Goal: Task Accomplishment & Management: Manage account settings

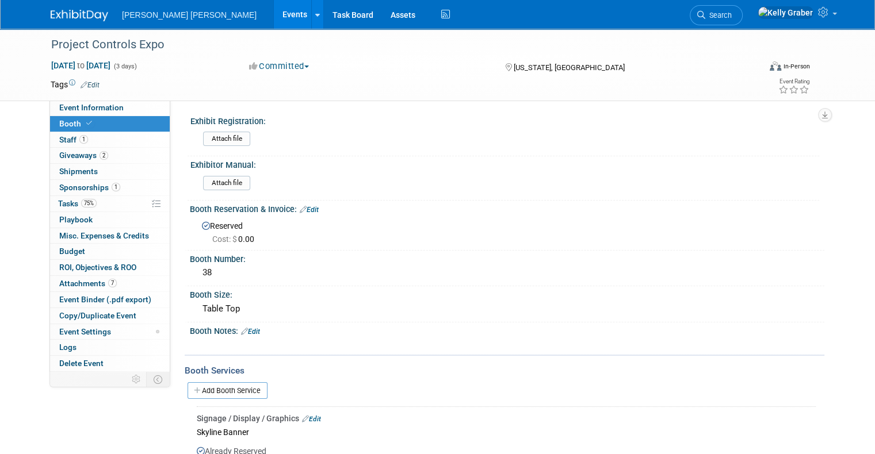
click at [334, 191] on div "Attach file" at bounding box center [509, 185] width 612 height 18
click at [58, 200] on span "Tasks 75%" at bounding box center [77, 203] width 39 height 9
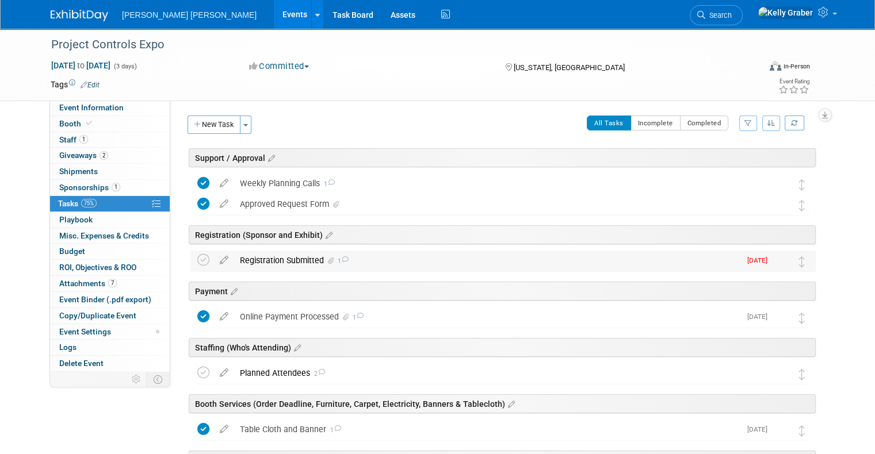
click at [328, 259] on icon at bounding box center [331, 261] width 6 height 7
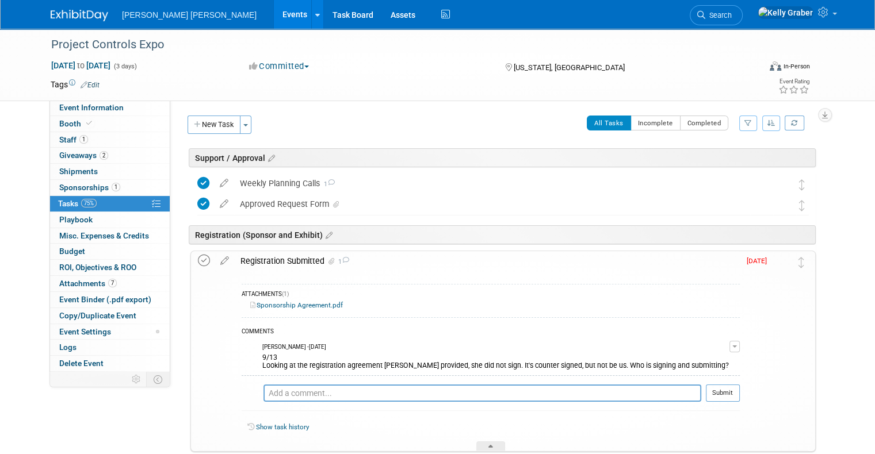
click at [198, 261] on icon at bounding box center [204, 261] width 12 height 12
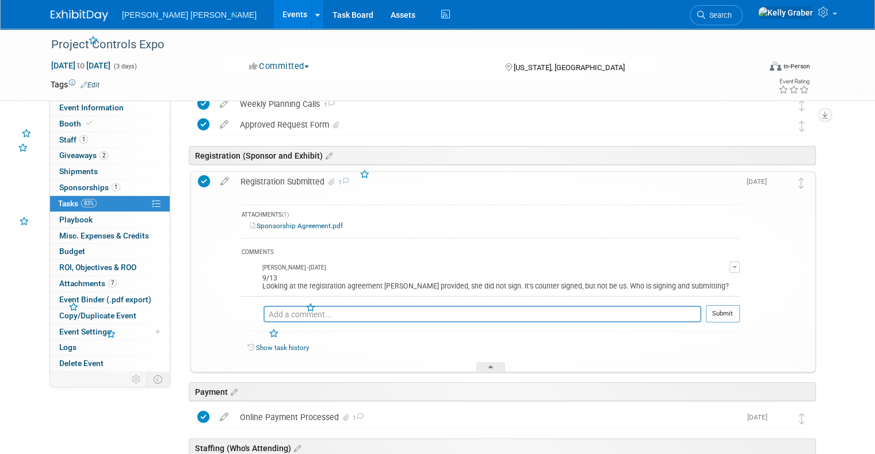
scroll to position [173, 0]
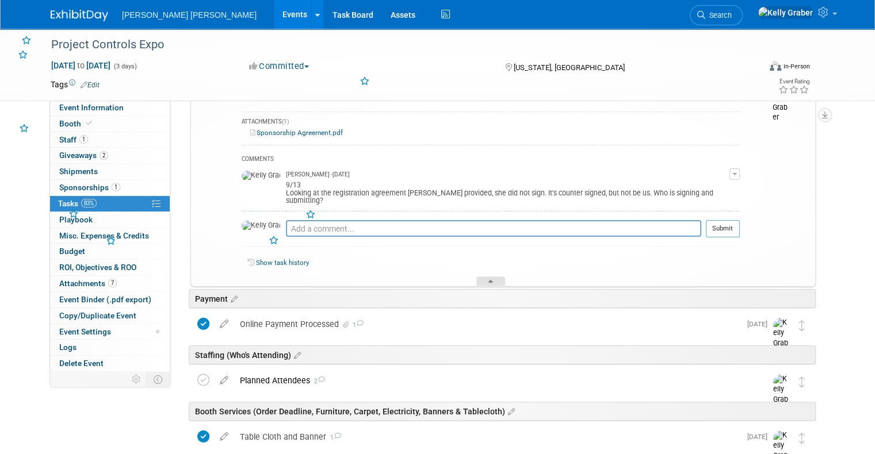
click at [489, 280] on icon at bounding box center [490, 283] width 5 height 7
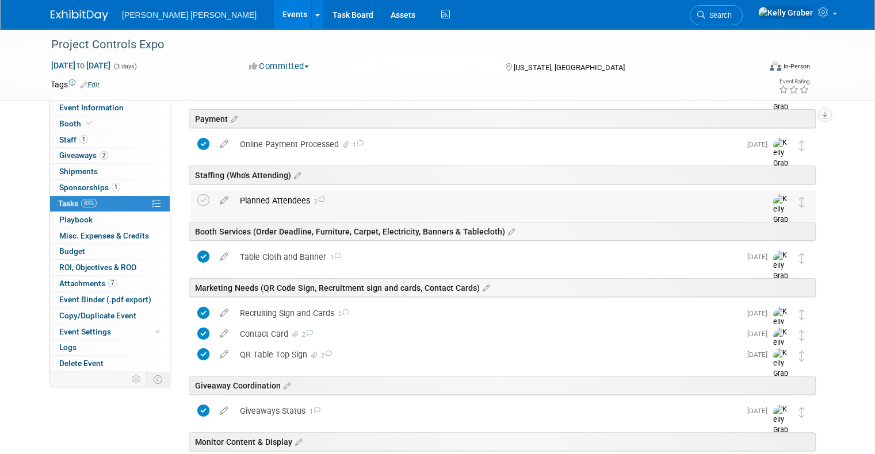
click at [288, 201] on div "Planned Attendees 2" at bounding box center [492, 201] width 516 height 20
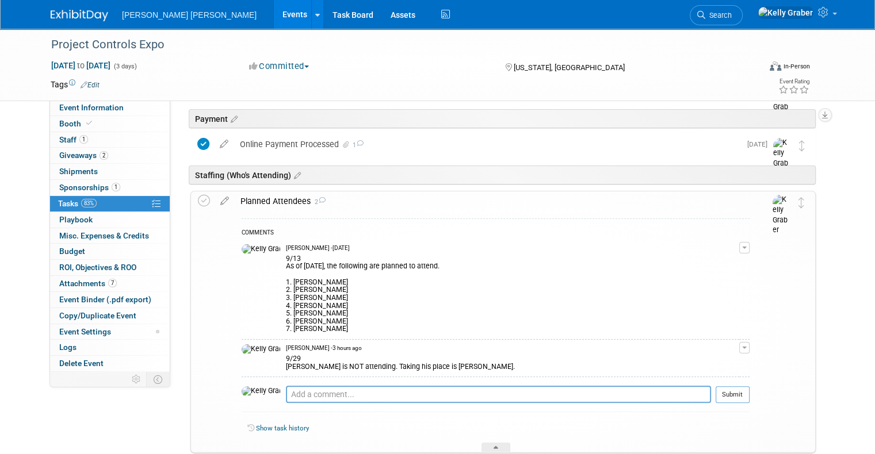
click at [200, 192] on td at bounding box center [206, 321] width 17 height 261
click at [198, 197] on icon at bounding box center [204, 201] width 12 height 12
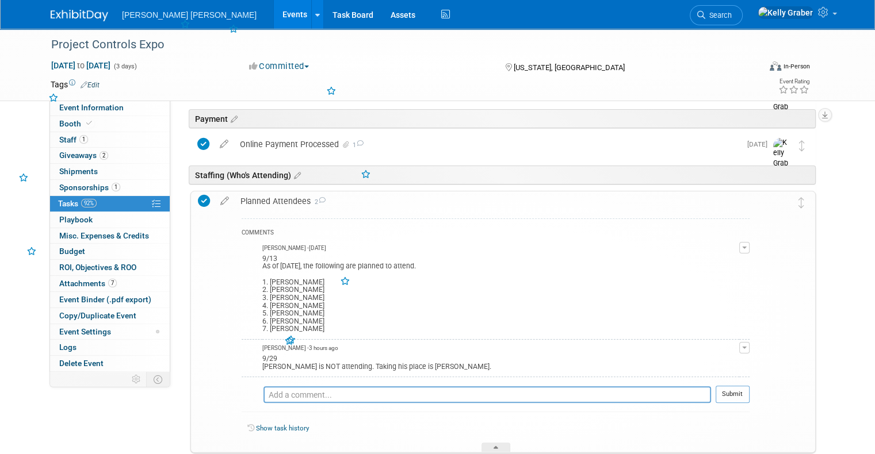
scroll to position [288, 0]
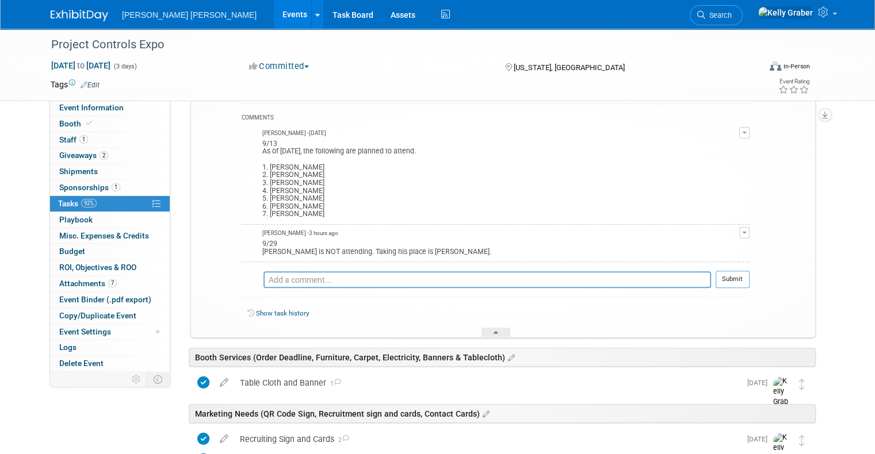
click at [487, 331] on div at bounding box center [495, 333] width 29 height 10
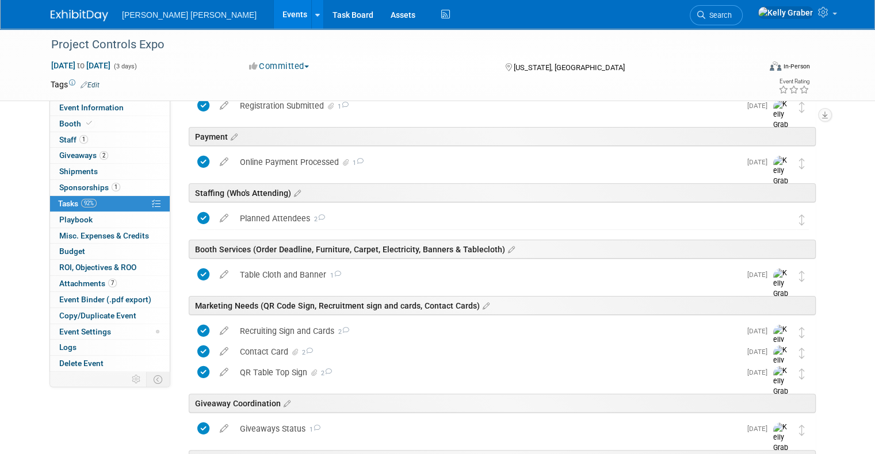
scroll to position [0, 0]
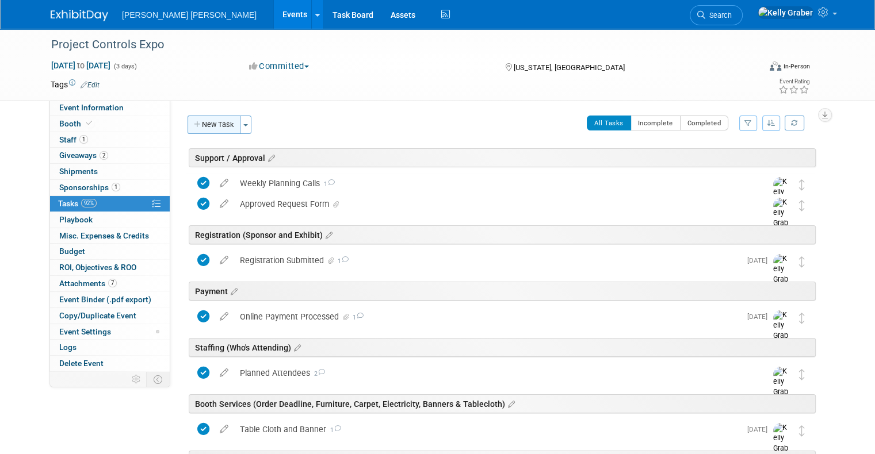
click at [217, 120] on button "New Task" at bounding box center [213, 125] width 53 height 18
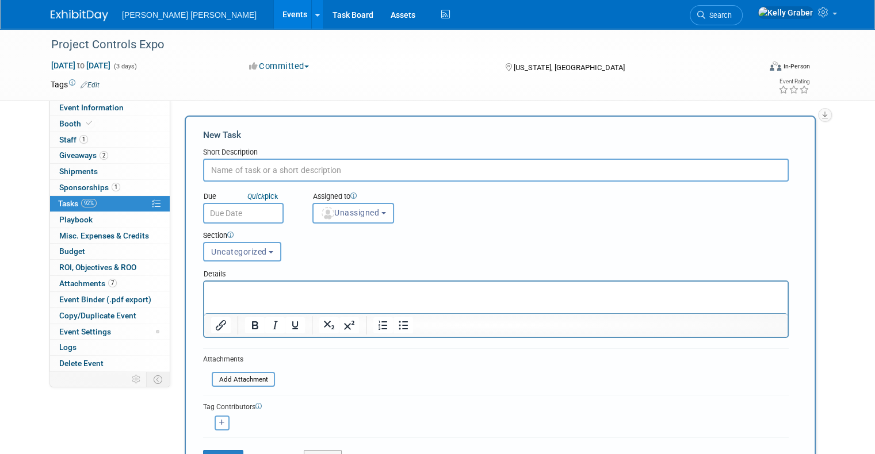
click at [290, 164] on input "text" at bounding box center [495, 170] width 585 height 23
type input "Final Details Email"
click at [252, 212] on input "text" at bounding box center [243, 213] width 81 height 21
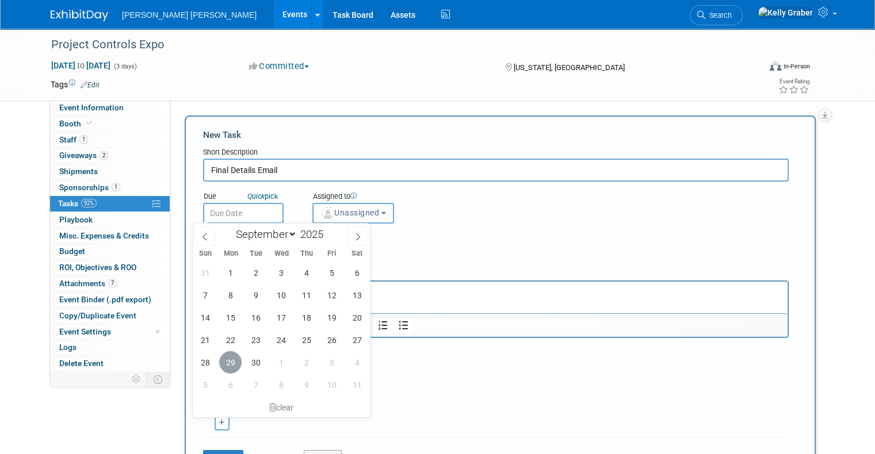
click at [230, 362] on span "29" at bounding box center [230, 362] width 22 height 22
type input "[DATE]"
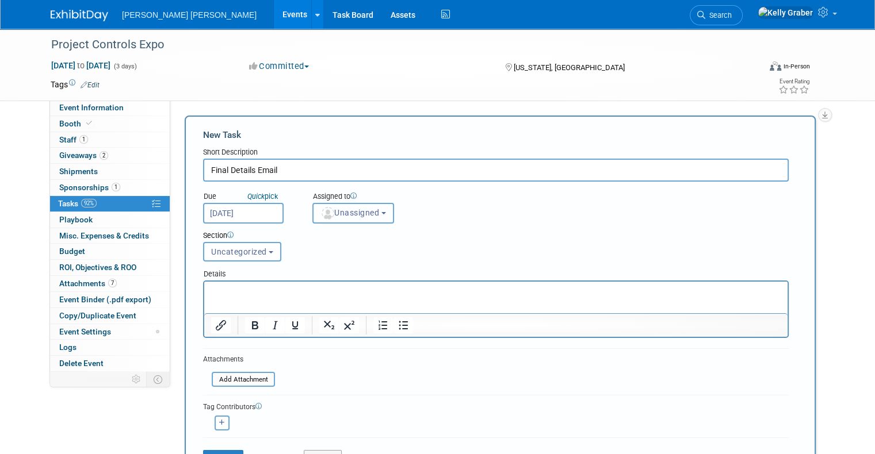
click at [352, 212] on span "Unassigned" at bounding box center [349, 212] width 59 height 9
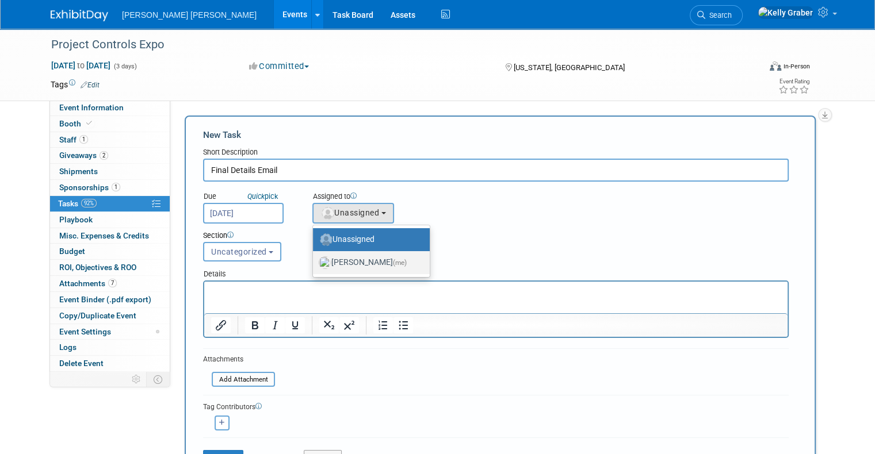
click at [335, 261] on label "[PERSON_NAME] (me)" at bounding box center [368, 263] width 99 height 18
click at [315, 261] on input "[PERSON_NAME] (me)" at bounding box center [310, 261] width 7 height 7
select select "ec37184c-c01f-4f21-939d-fe7fd02e2e7e"
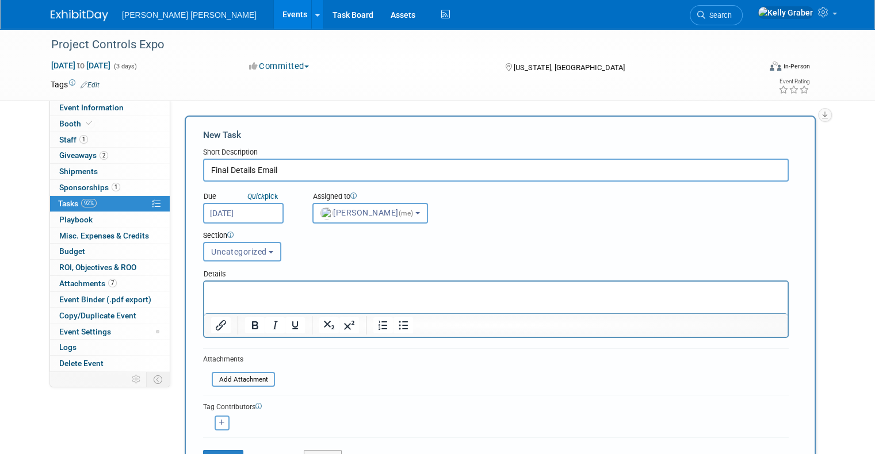
click at [230, 242] on button "Uncategorized" at bounding box center [242, 252] width 78 height 20
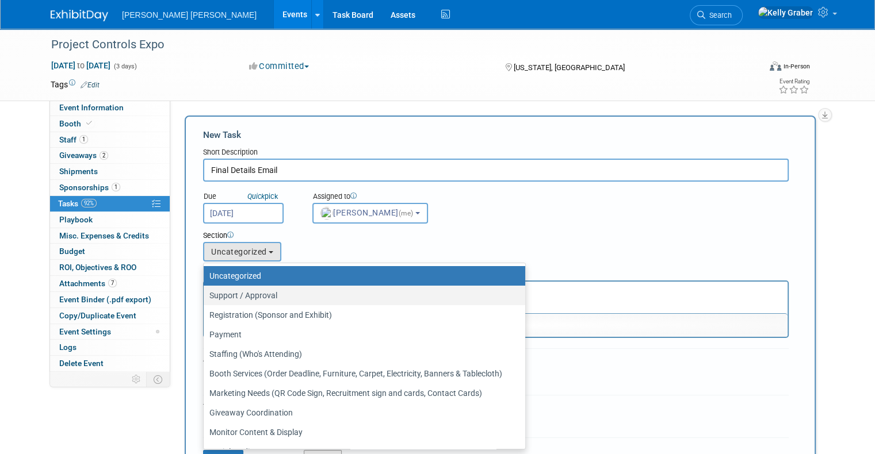
click at [235, 292] on label "Support / Approval" at bounding box center [361, 295] width 304 height 15
click at [205, 292] on input "Support / Approval" at bounding box center [201, 295] width 7 height 7
select select "11274715"
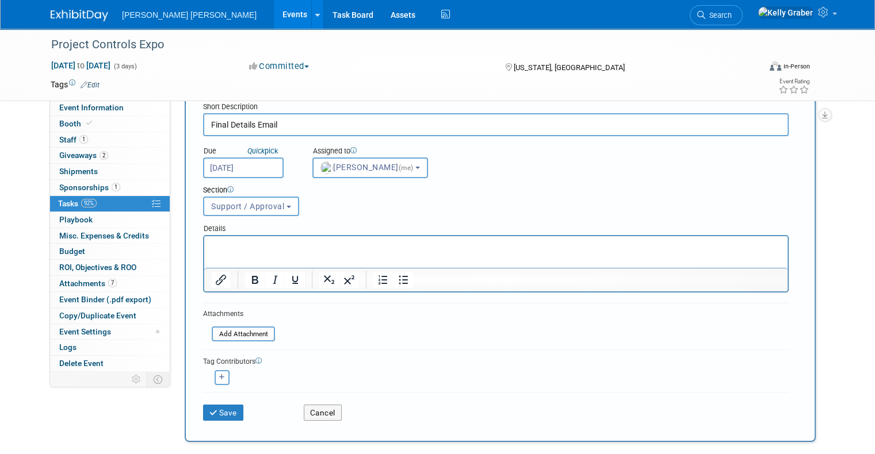
scroll to position [115, 0]
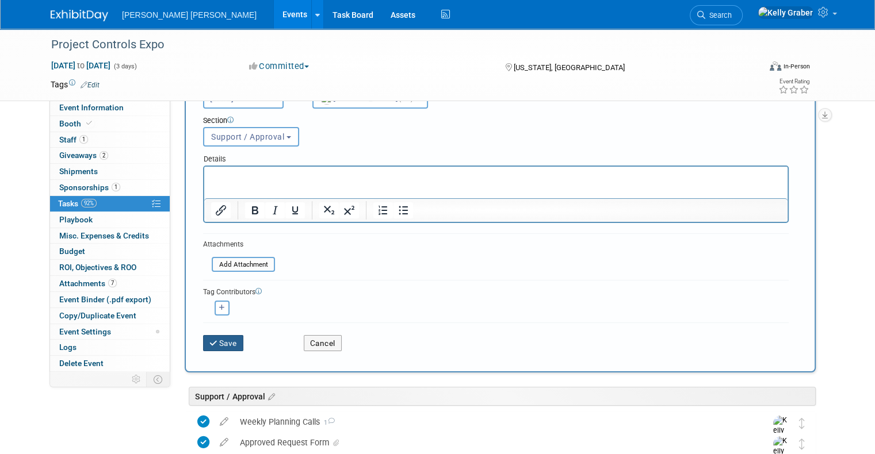
click at [212, 343] on button "Save" at bounding box center [223, 343] width 40 height 16
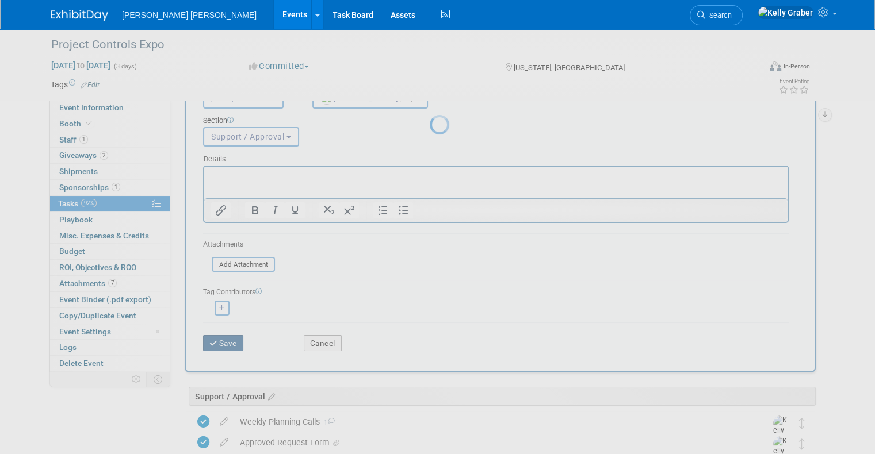
scroll to position [0, 0]
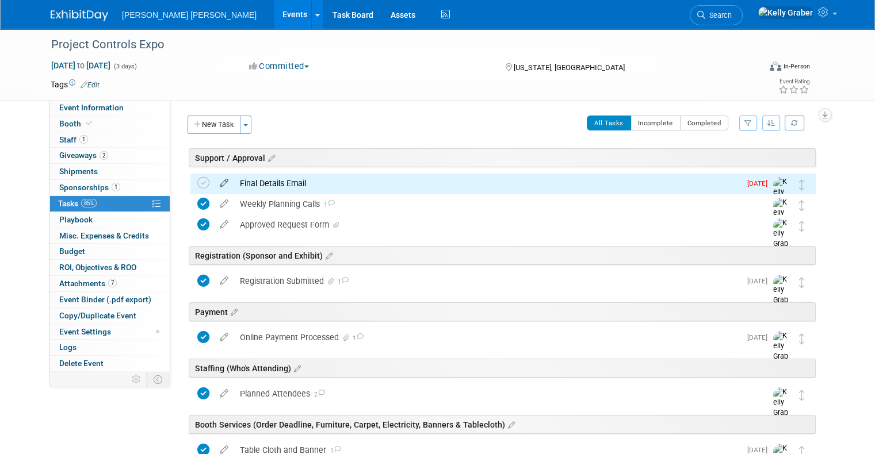
click at [214, 183] on icon at bounding box center [224, 181] width 20 height 14
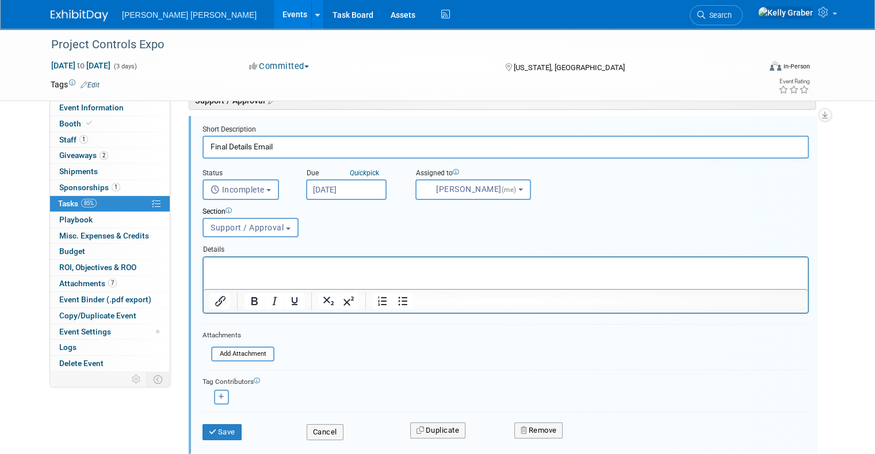
scroll to position [63, 0]
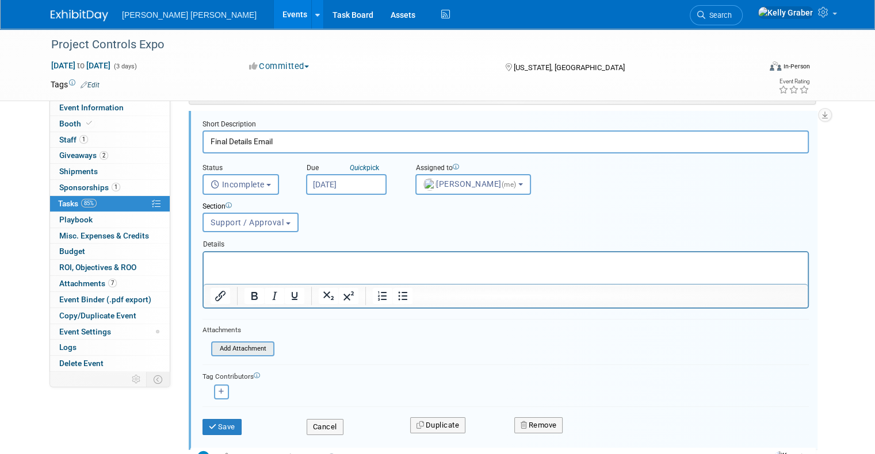
click at [229, 348] on input "file" at bounding box center [214, 349] width 117 height 13
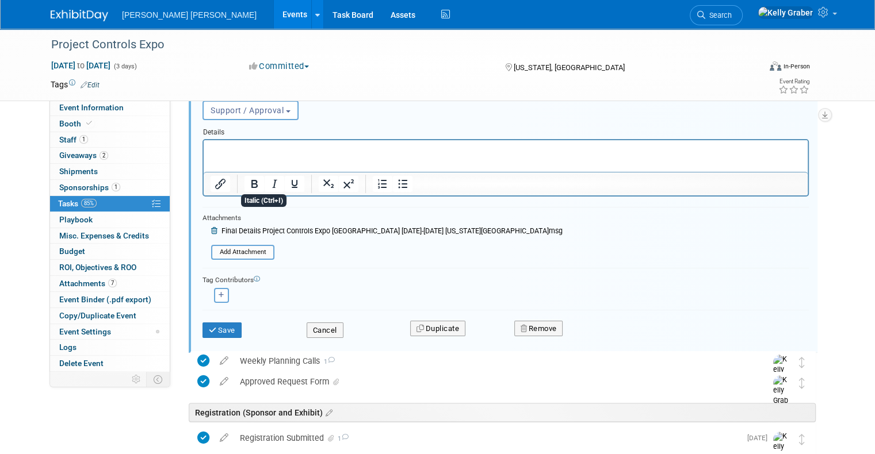
scroll to position [178, 0]
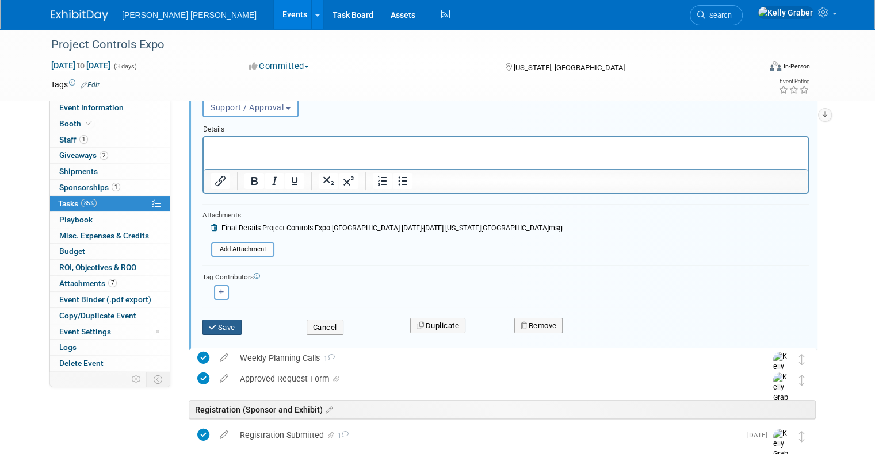
click at [214, 321] on button "Save" at bounding box center [221, 328] width 39 height 16
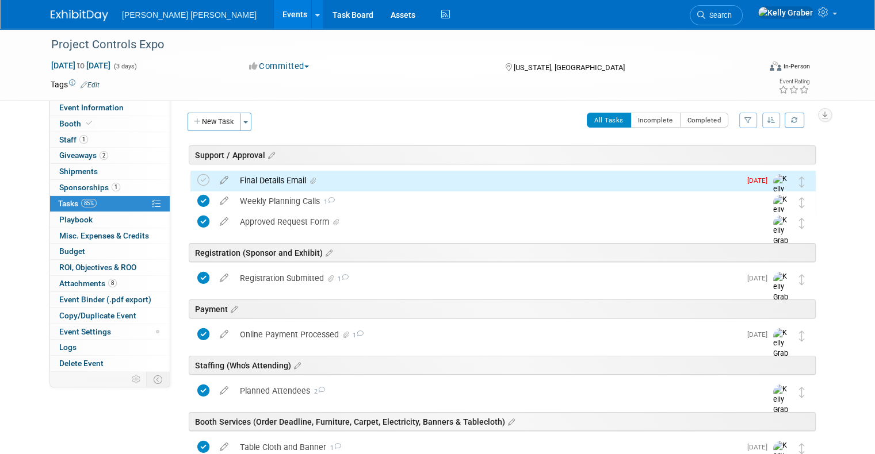
scroll to position [0, 0]
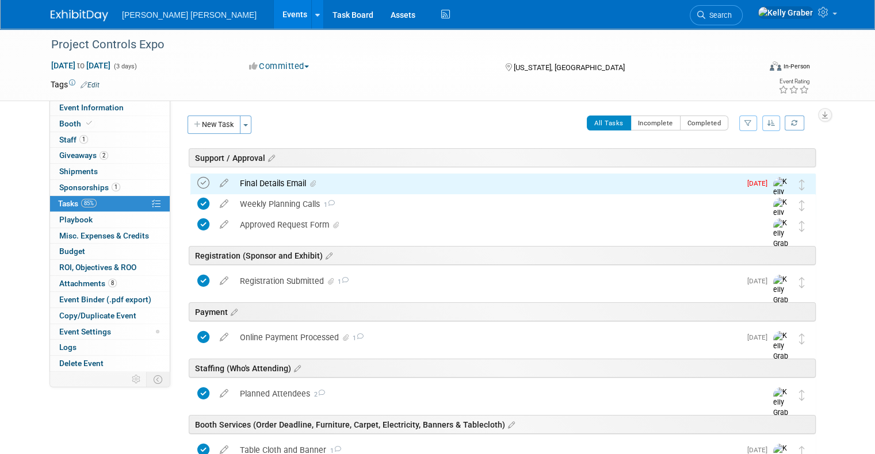
click at [197, 178] on icon at bounding box center [203, 183] width 12 height 12
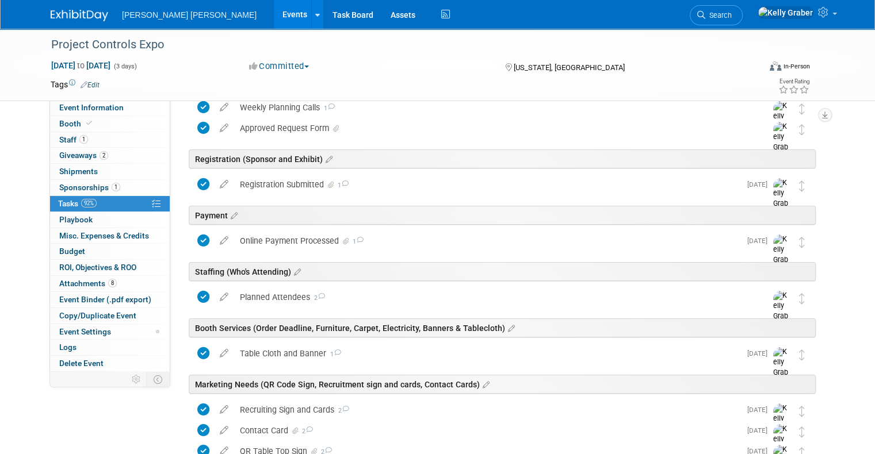
scroll to position [91, 0]
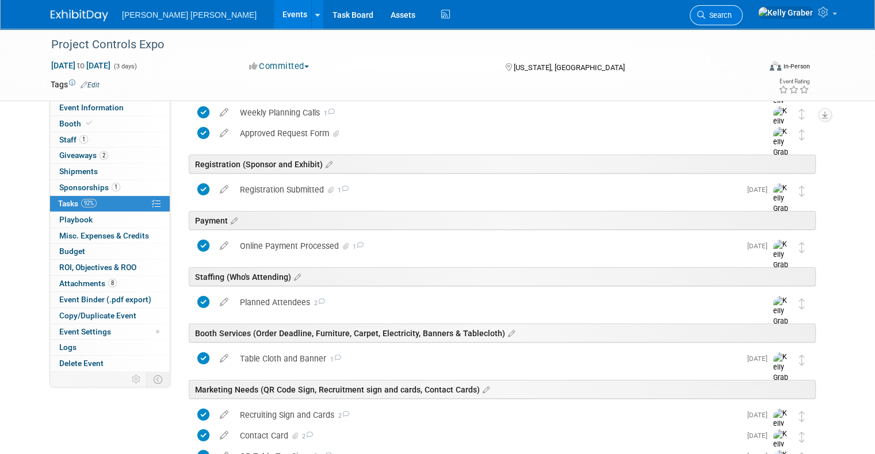
click at [731, 17] on span "Search" at bounding box center [718, 15] width 26 height 9
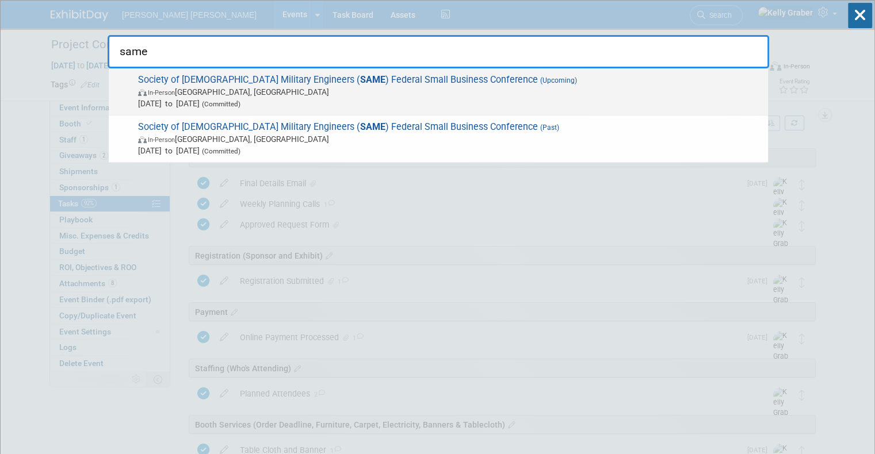
type input "same"
click at [256, 90] on span "In-Person Phoenix, AZ" at bounding box center [450, 92] width 624 height 12
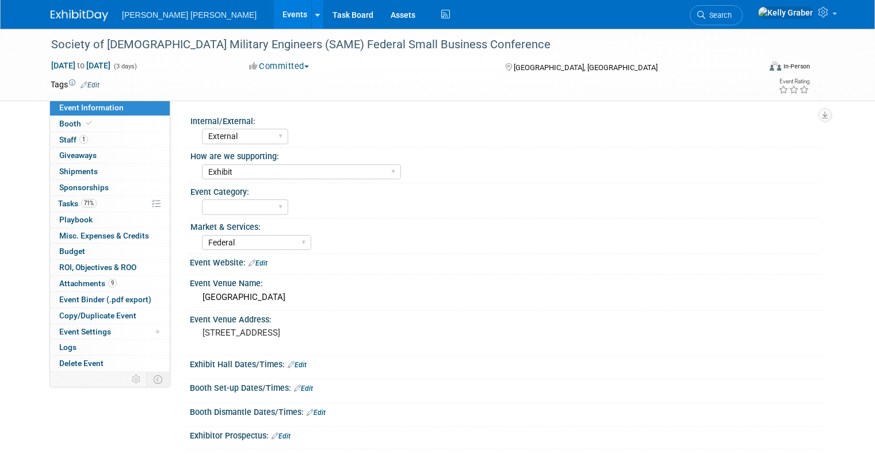
select select "External"
select select "Exhibit"
select select "Federal"
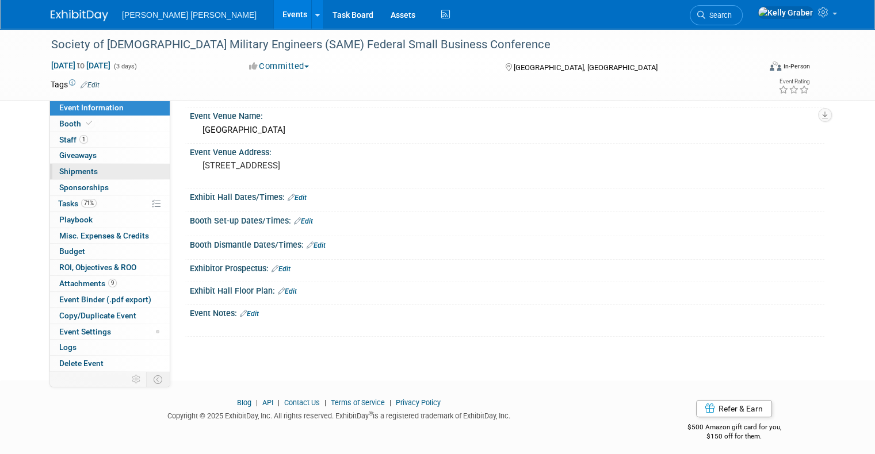
scroll to position [171, 0]
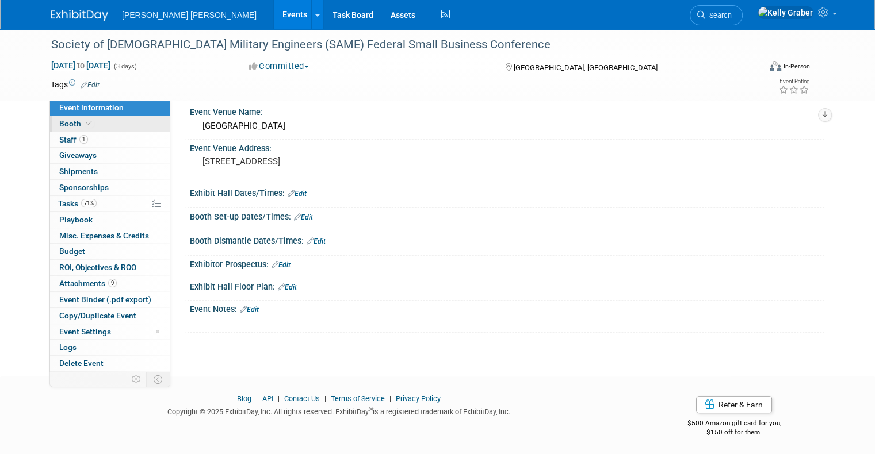
click at [66, 130] on link "Booth" at bounding box center [110, 124] width 120 height 16
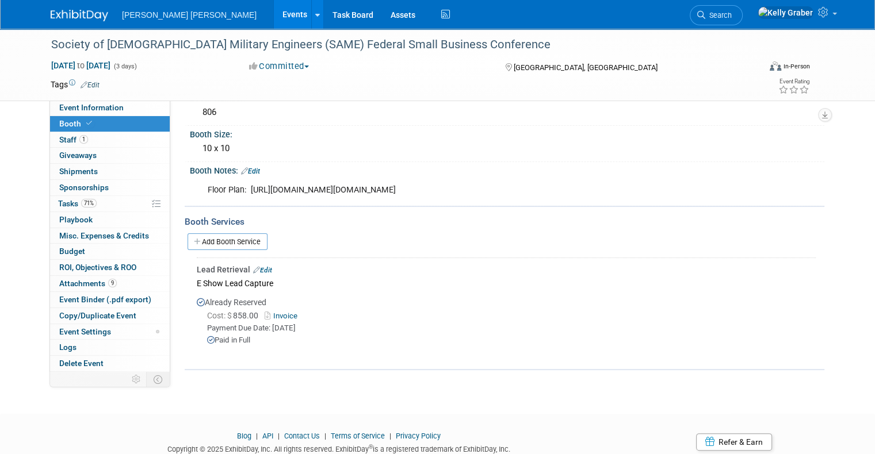
scroll to position [173, 0]
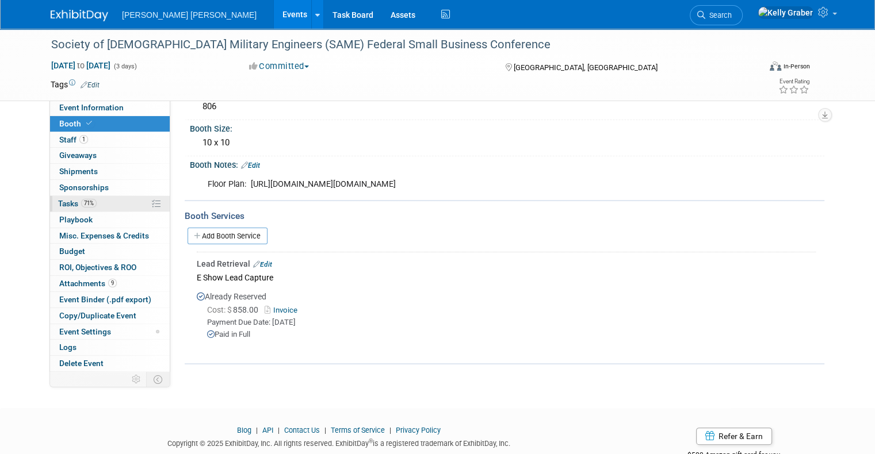
click at [65, 200] on span "Tasks 71%" at bounding box center [77, 203] width 39 height 9
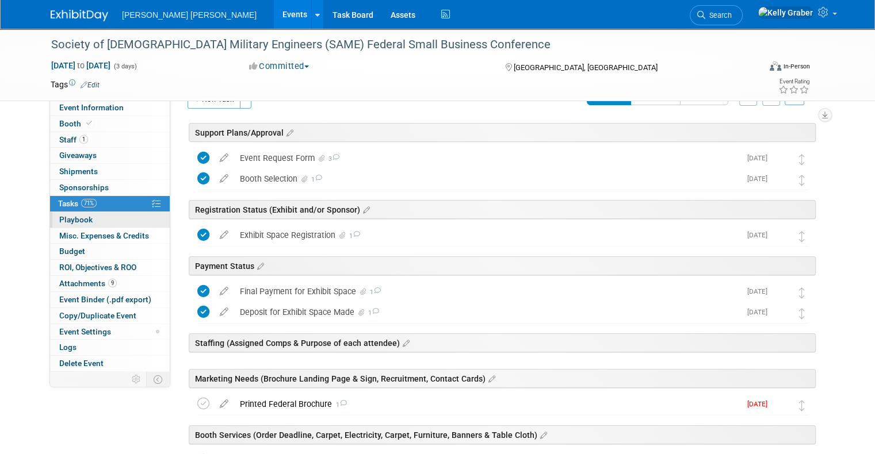
scroll to position [0, 0]
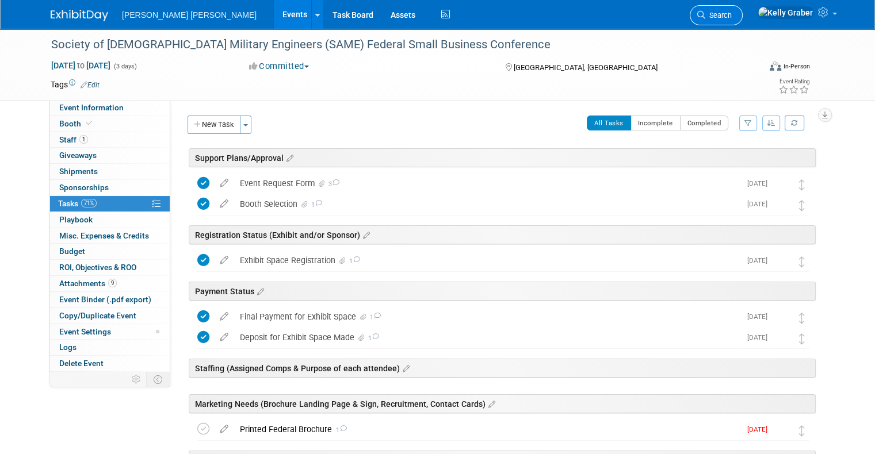
click at [742, 10] on link "Search" at bounding box center [716, 15] width 53 height 20
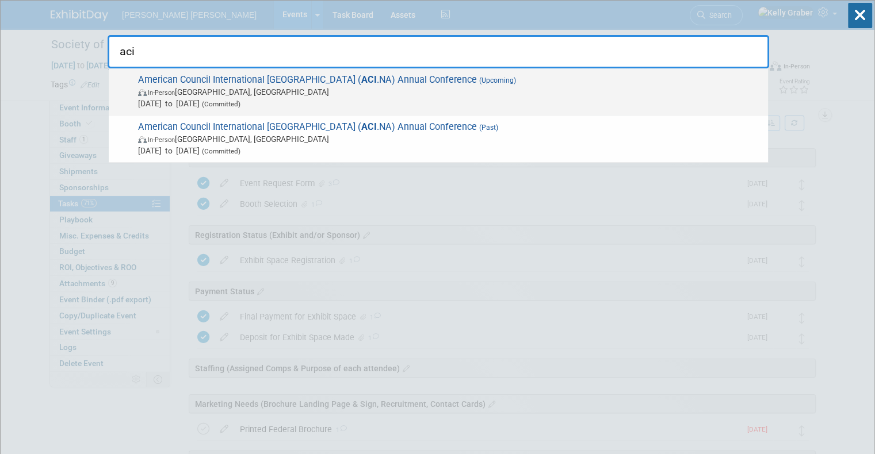
type input "aci"
click at [225, 86] on span "In-Person Toronto, Canada" at bounding box center [450, 92] width 624 height 12
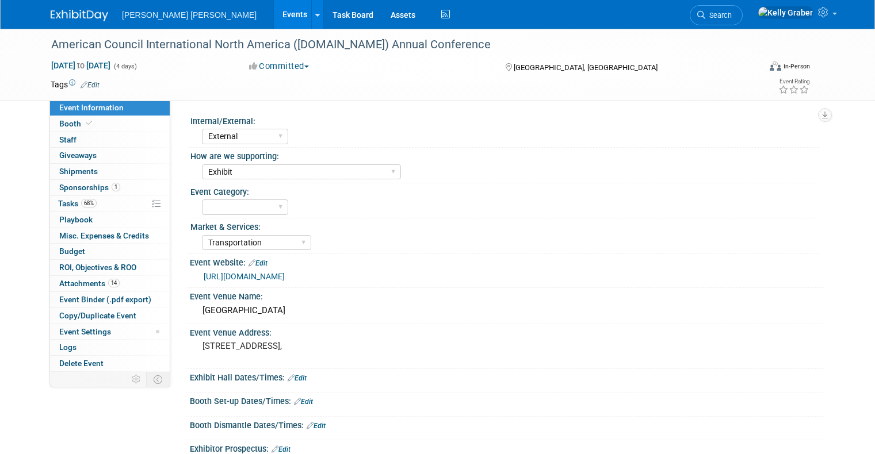
select select "External"
select select "Exhibit"
select select "Transportation"
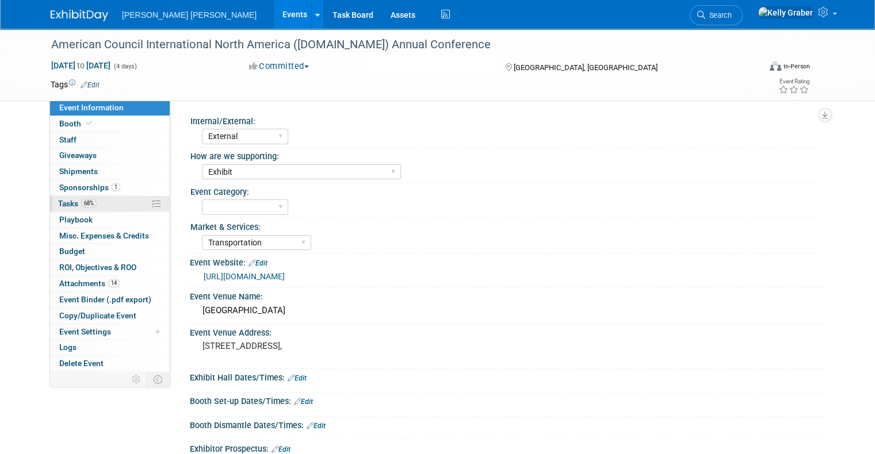
click at [58, 197] on link "68% Tasks 68%" at bounding box center [110, 204] width 120 height 16
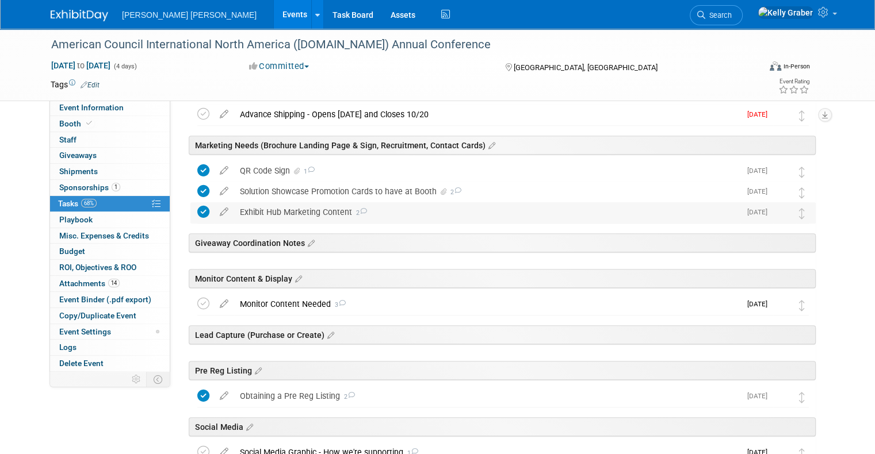
scroll to position [345, 0]
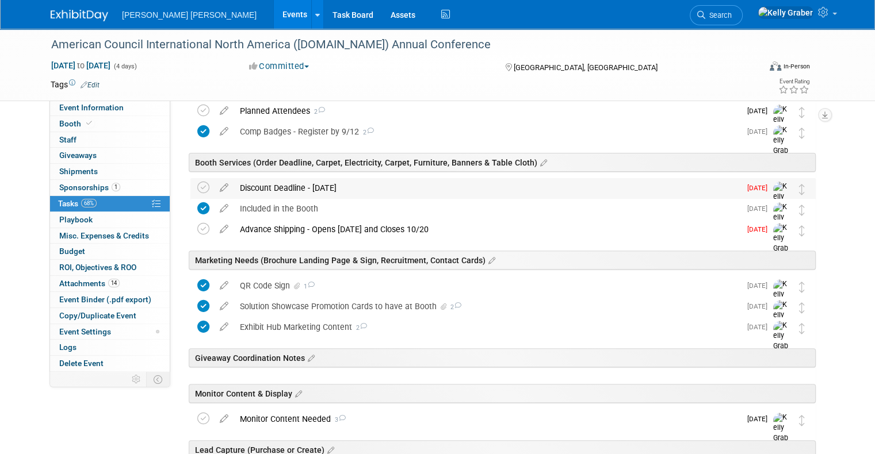
click at [256, 192] on div "Discount Deadline - [DATE]" at bounding box center [487, 188] width 506 height 20
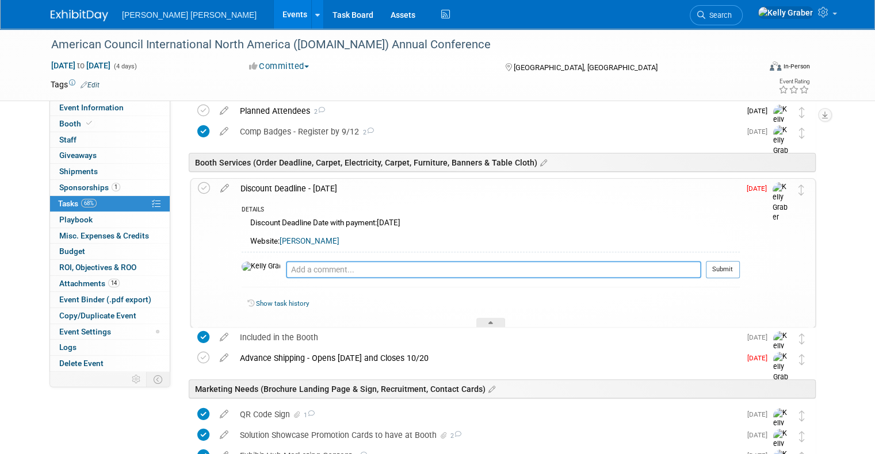
click at [301, 267] on textarea at bounding box center [493, 269] width 415 height 17
click at [496, 318] on div at bounding box center [490, 323] width 29 height 10
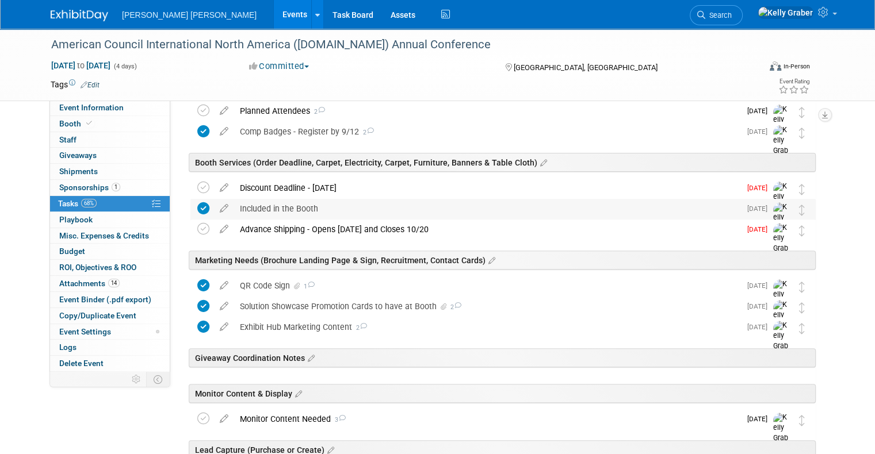
click at [283, 207] on div "Included in the Booth" at bounding box center [487, 209] width 506 height 20
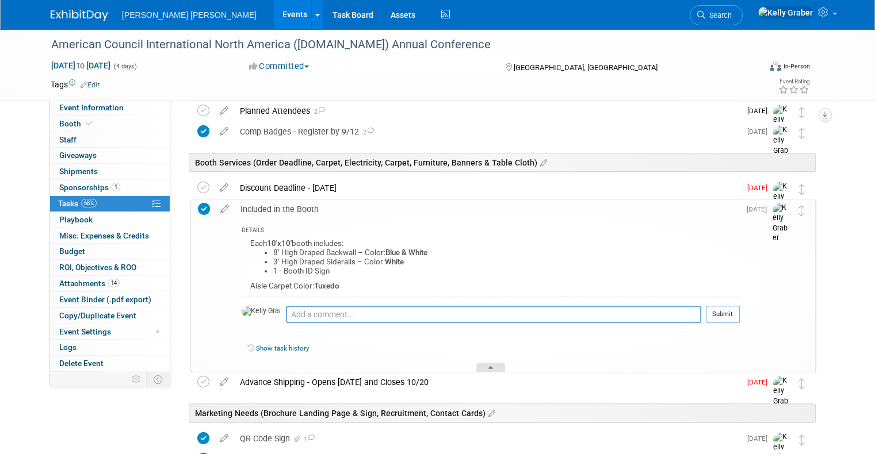
click at [492, 370] on icon at bounding box center [490, 369] width 5 height 7
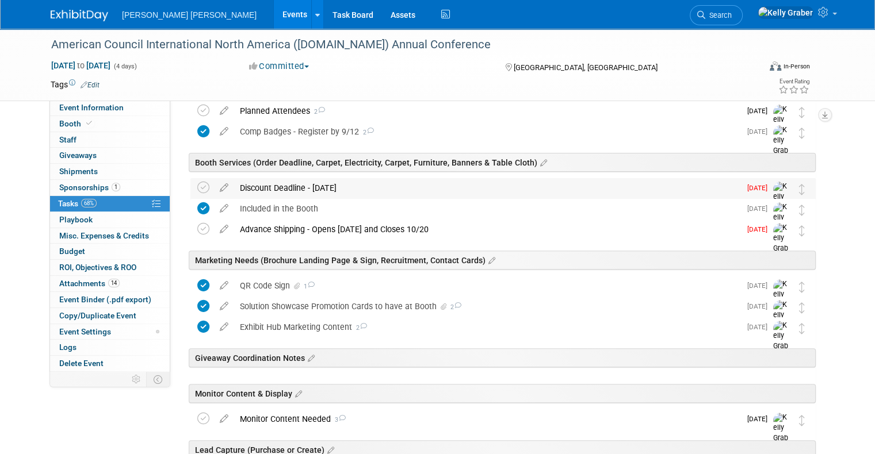
click at [260, 188] on div "Discount Deadline - [DATE]" at bounding box center [487, 188] width 506 height 20
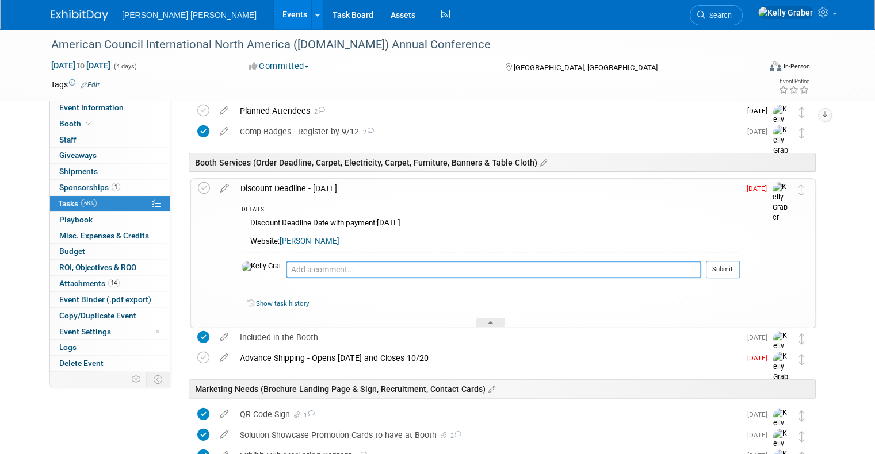
click at [286, 266] on textarea at bounding box center [493, 269] width 415 height 17
click at [494, 319] on div at bounding box center [490, 323] width 29 height 10
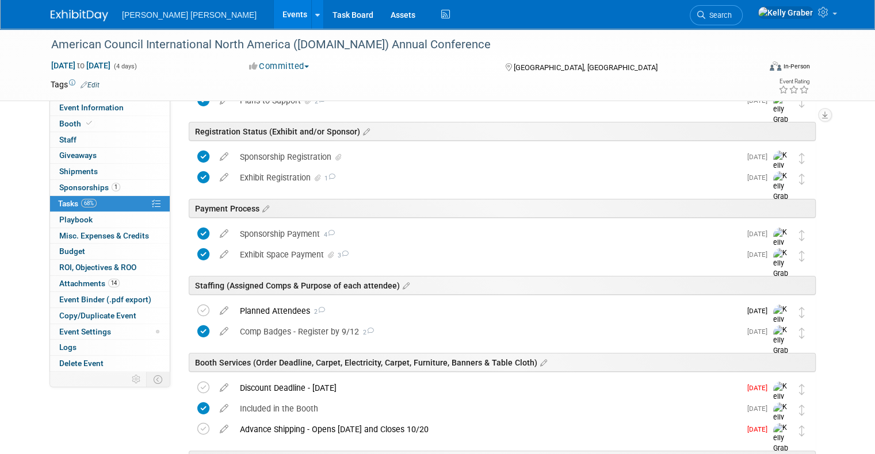
scroll to position [0, 0]
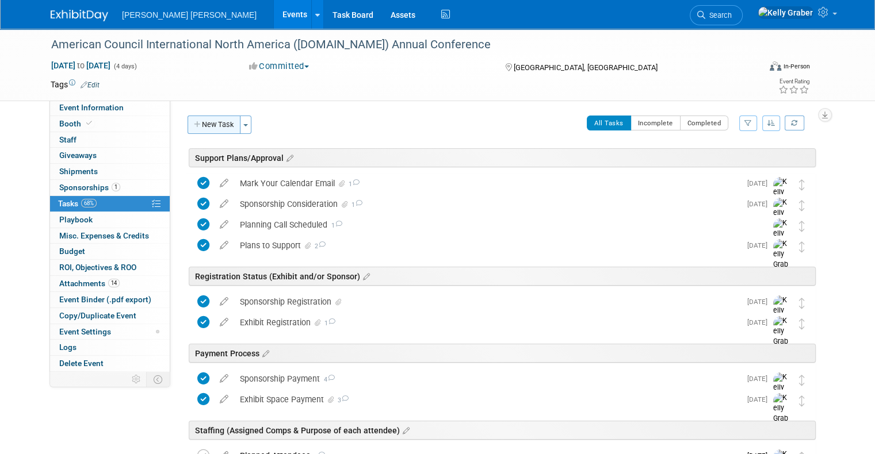
click at [208, 124] on button "New Task" at bounding box center [213, 125] width 53 height 18
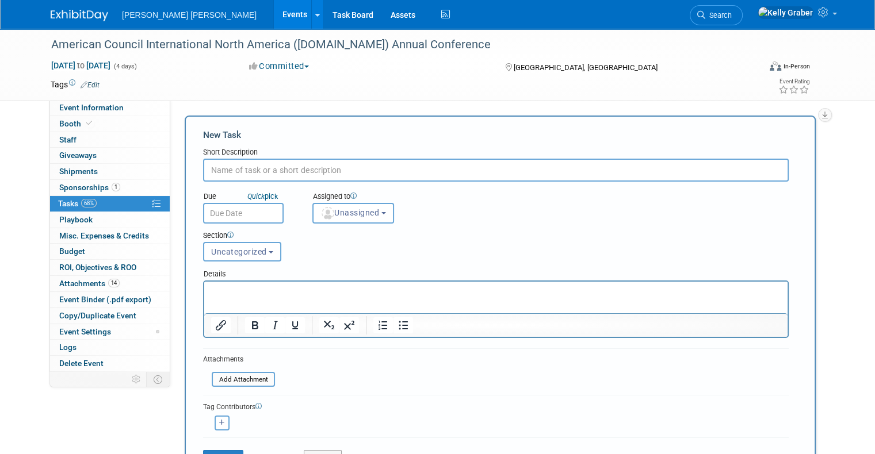
click at [261, 168] on input "text" at bounding box center [495, 170] width 585 height 23
type input "Exhibit Hall Info"
click at [235, 210] on input "text" at bounding box center [243, 213] width 81 height 21
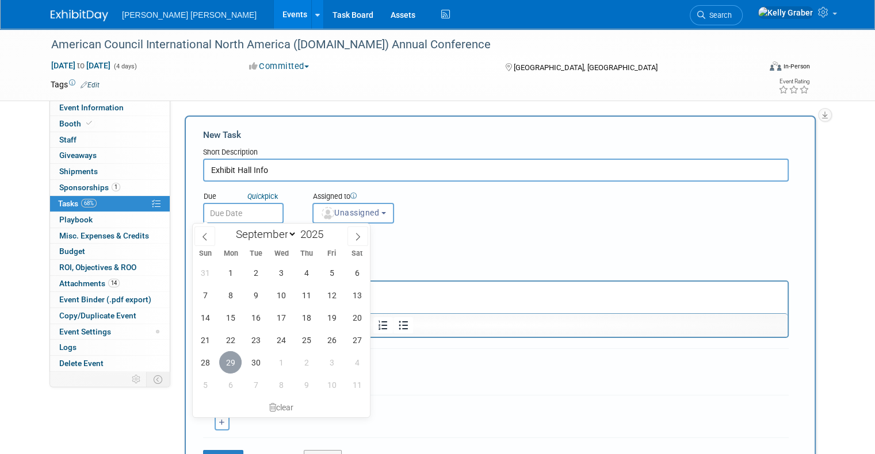
click at [232, 359] on span "29" at bounding box center [230, 362] width 22 height 22
type input "[DATE]"
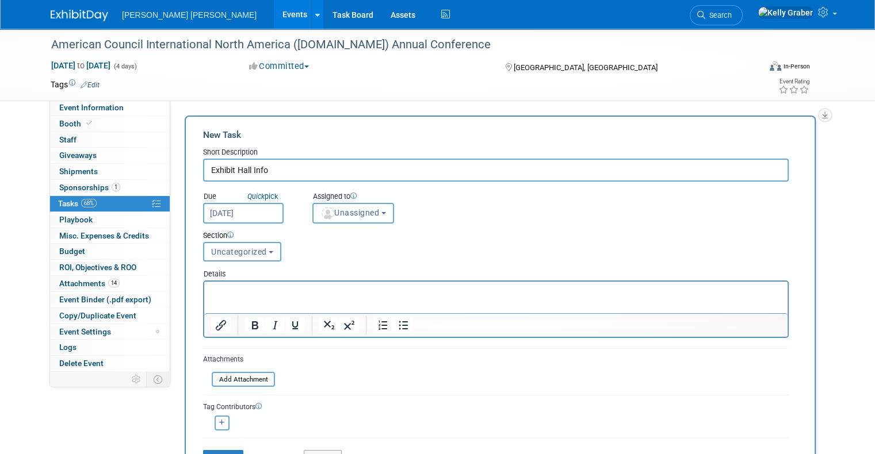
click at [347, 213] on span "Unassigned" at bounding box center [349, 212] width 59 height 9
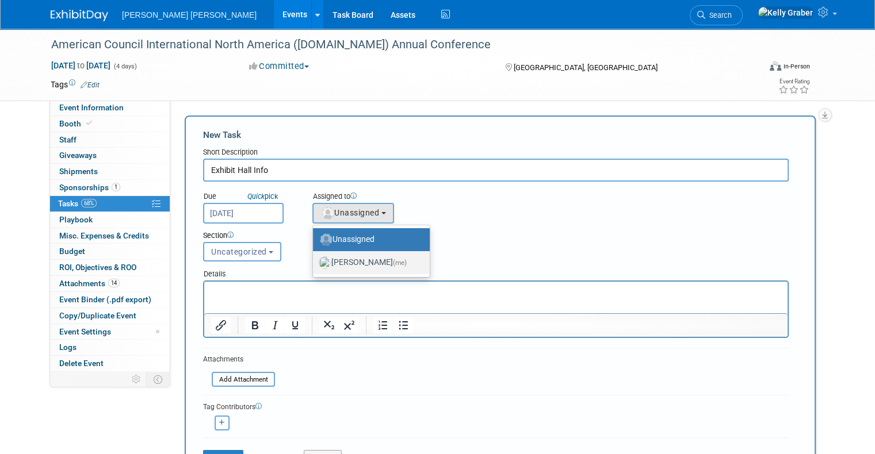
click at [342, 262] on label "[PERSON_NAME] (me)" at bounding box center [368, 263] width 99 height 18
click at [315, 262] on input "[PERSON_NAME] (me)" at bounding box center [310, 261] width 7 height 7
select select "ec37184c-c01f-4f21-939d-fe7fd02e2e7e"
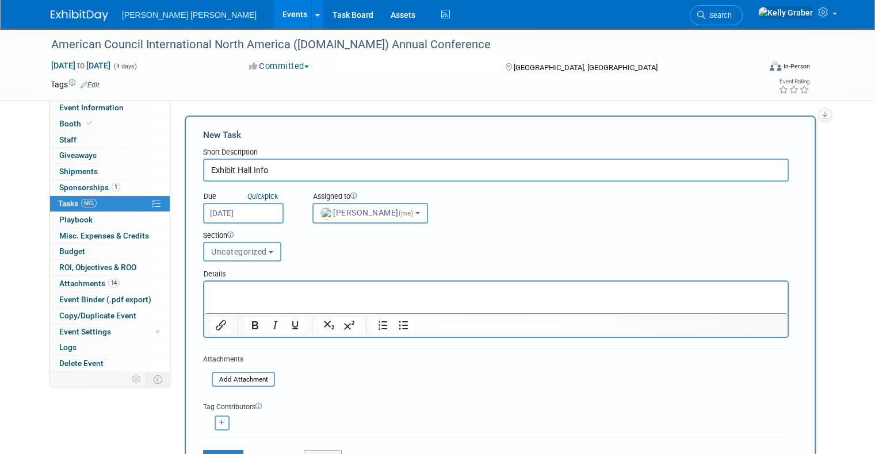
click at [237, 254] on span "Uncategorized" at bounding box center [239, 251] width 56 height 9
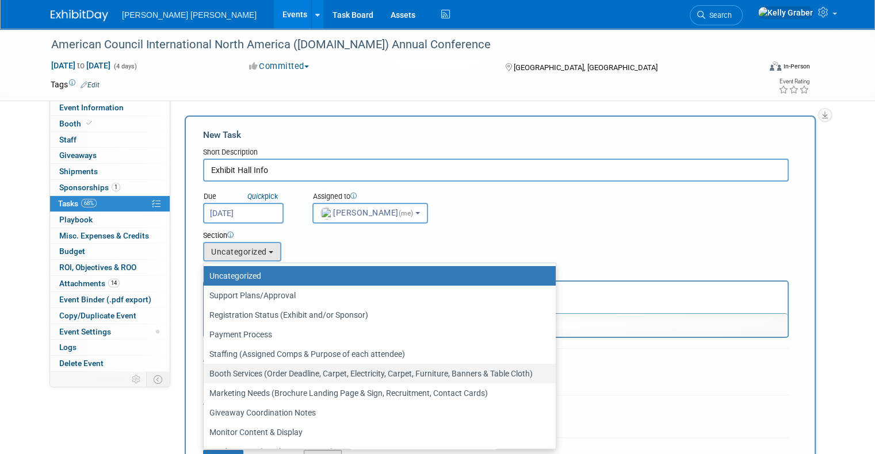
click at [263, 377] on label "Booth Services (Order Deadline, Carpet, Electricity, Carpet, Furniture, Banners…" at bounding box center [376, 373] width 335 height 15
click at [205, 377] on input "Booth Services (Order Deadline, Carpet, Electricity, Carpet, Furniture, Banners…" at bounding box center [201, 373] width 7 height 7
select select "11256254"
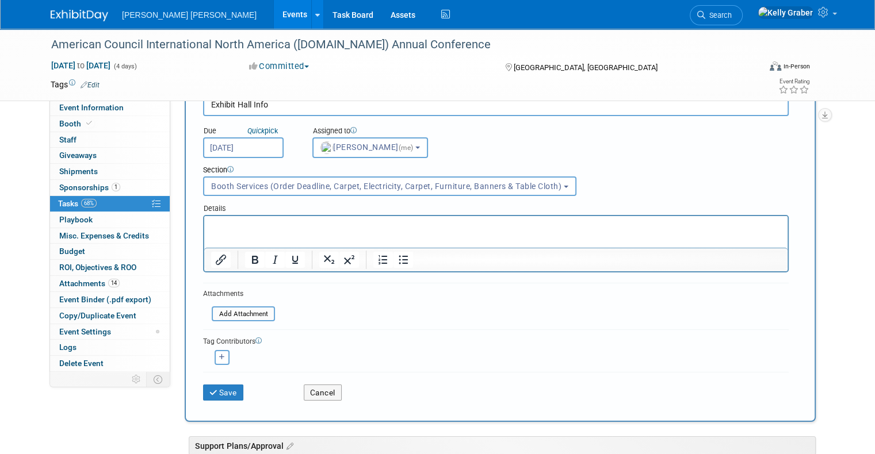
scroll to position [115, 0]
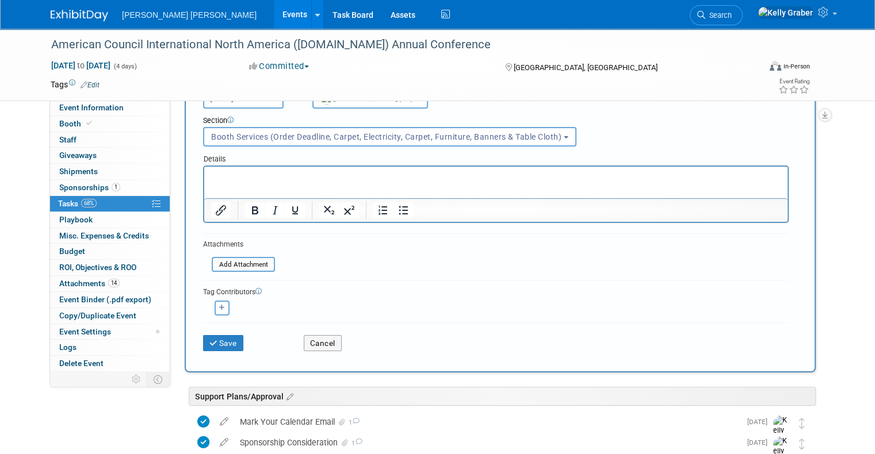
click at [232, 171] on p "Rich Text Area. Press ALT-0 for help." at bounding box center [496, 177] width 570 height 12
click at [212, 335] on button "Save" at bounding box center [223, 343] width 40 height 16
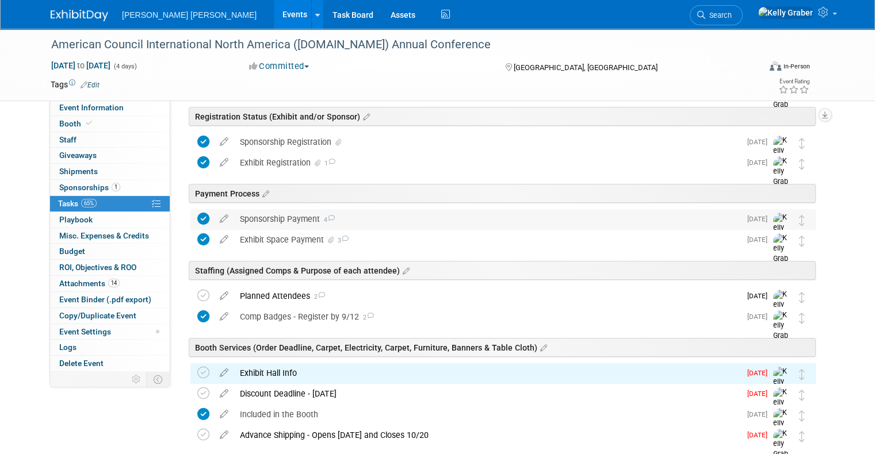
scroll to position [230, 0]
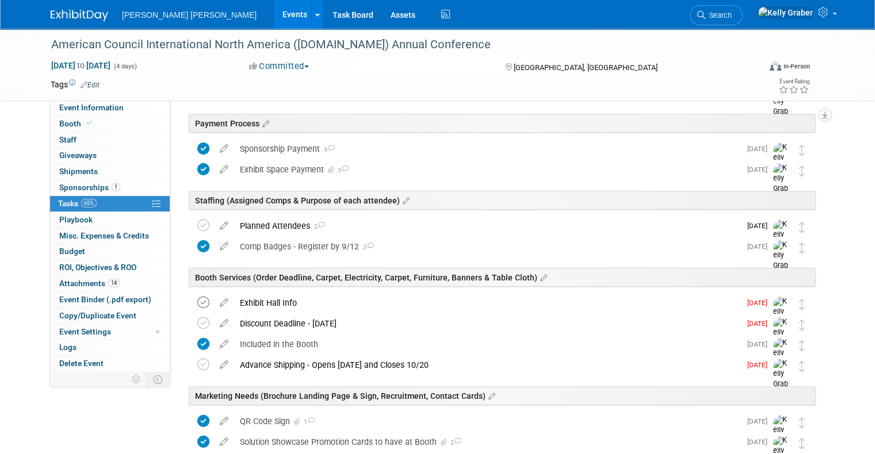
click at [197, 298] on icon at bounding box center [203, 303] width 12 height 12
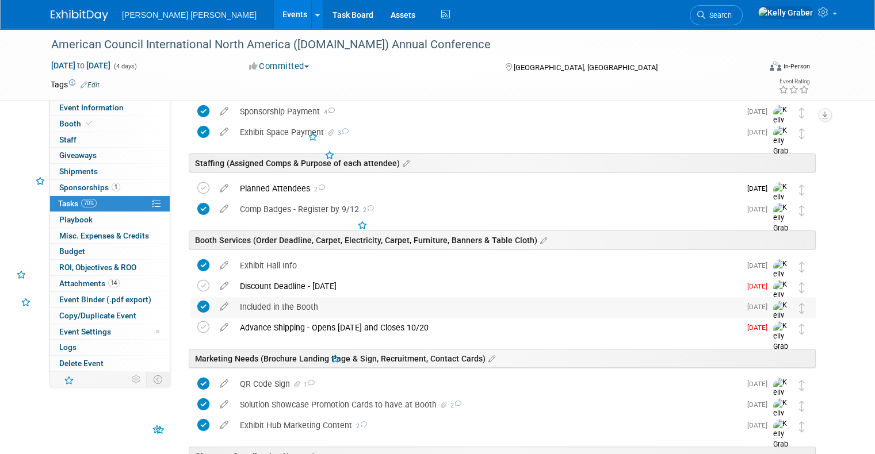
scroll to position [288, 0]
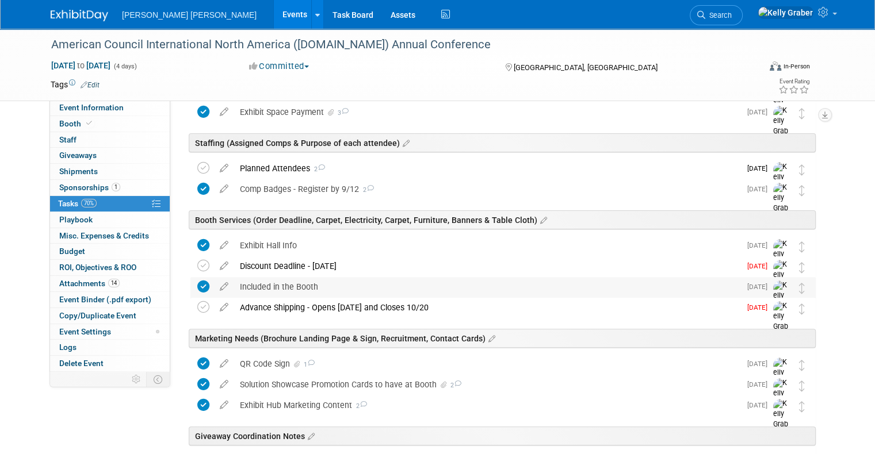
click at [307, 289] on div "Included in the Booth" at bounding box center [487, 287] width 506 height 20
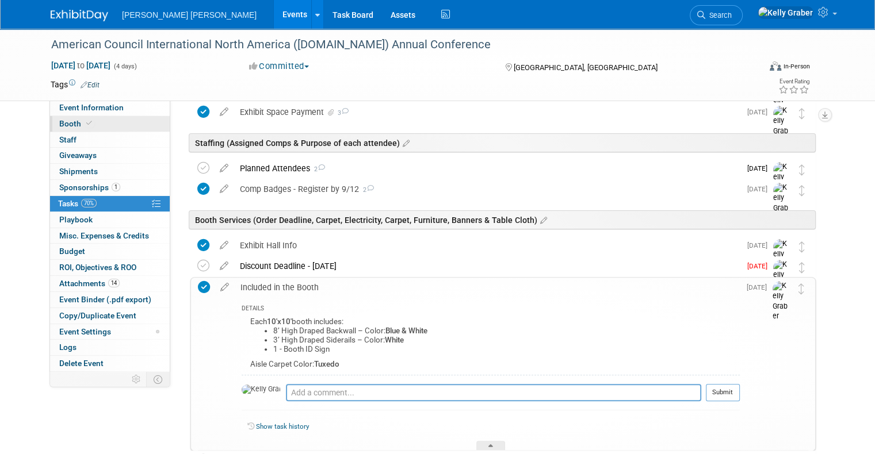
click at [66, 126] on span "Booth" at bounding box center [76, 123] width 35 height 9
